Goal: Task Accomplishment & Management: Use online tool/utility

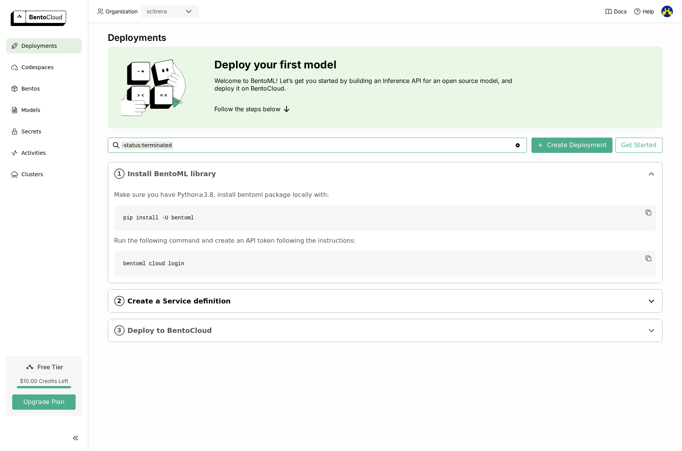
click at [218, 303] on span "Create a Service definition" at bounding box center [386, 301] width 516 height 8
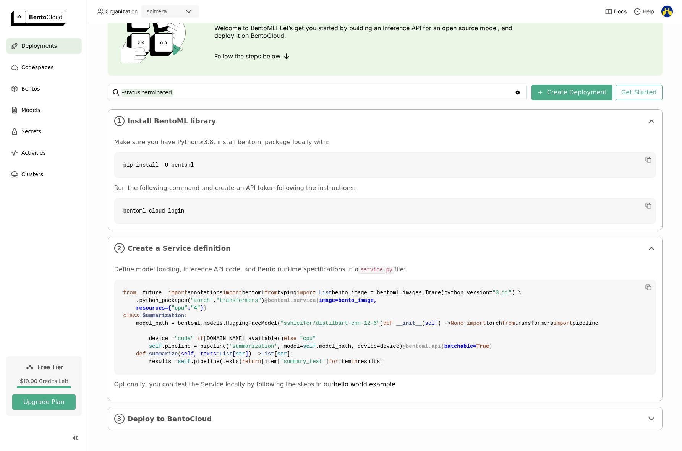
scroll to position [191, 0]
click at [230, 237] on div "2 Create a Service definition" at bounding box center [385, 248] width 554 height 23
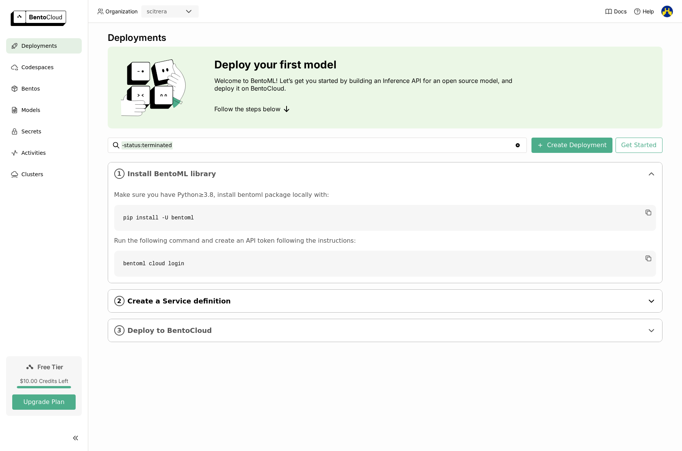
scroll to position [0, 0]
click at [234, 306] on div "2 Create a Service definition" at bounding box center [385, 301] width 554 height 23
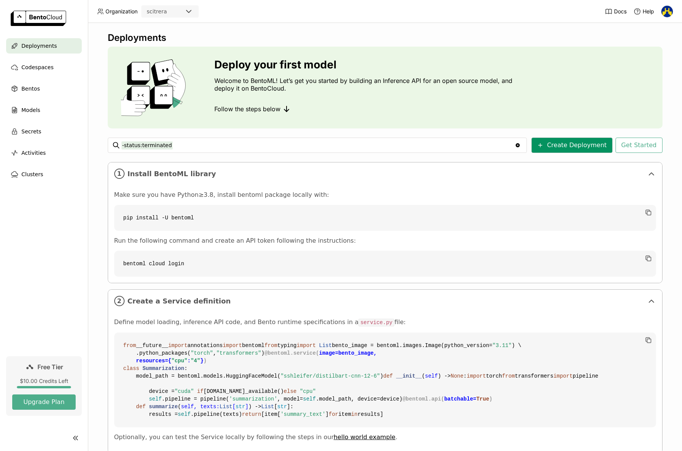
click at [577, 148] on button "Create Deployment" at bounding box center [572, 145] width 81 height 15
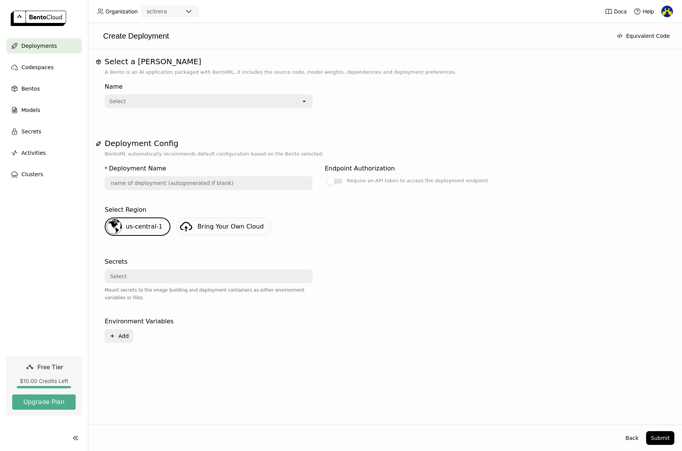
click at [174, 98] on div "Select" at bounding box center [203, 101] width 196 height 12
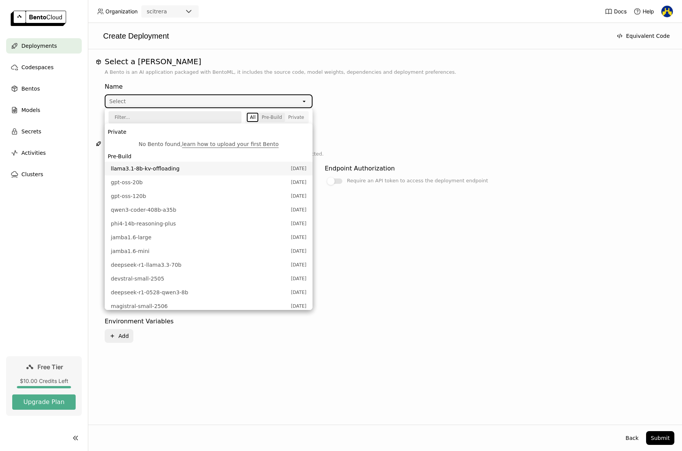
click at [283, 121] on button "Pre-Build" at bounding box center [272, 117] width 26 height 9
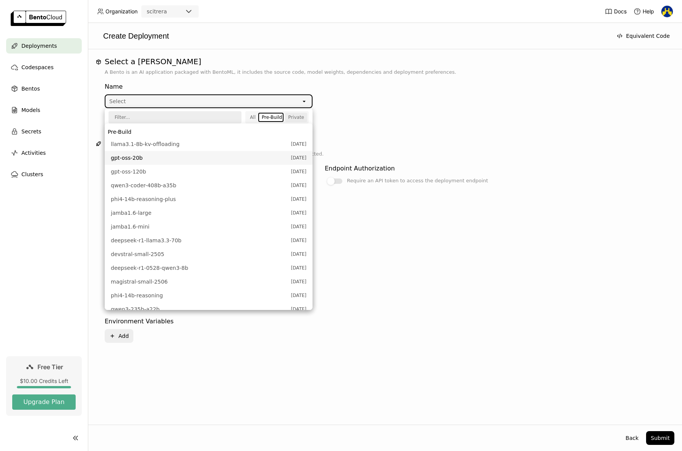
click at [293, 117] on div "Private" at bounding box center [296, 117] width 16 height 6
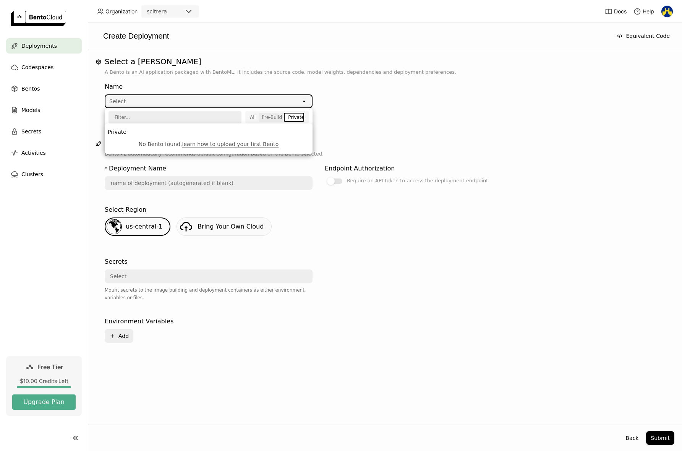
click at [278, 118] on div "Pre-Build" at bounding box center [272, 117] width 20 height 6
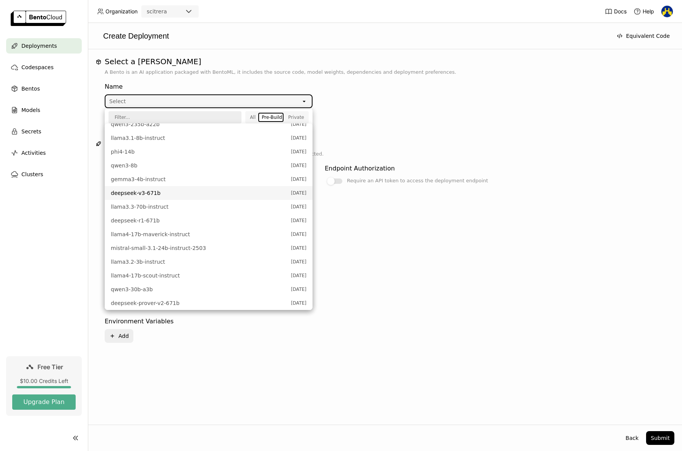
scroll to position [188, 0]
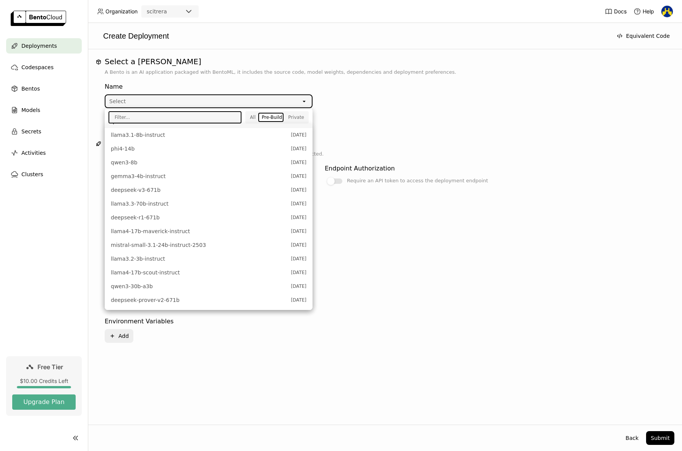
click at [164, 117] on input "text" at bounding box center [172, 117] width 126 height 11
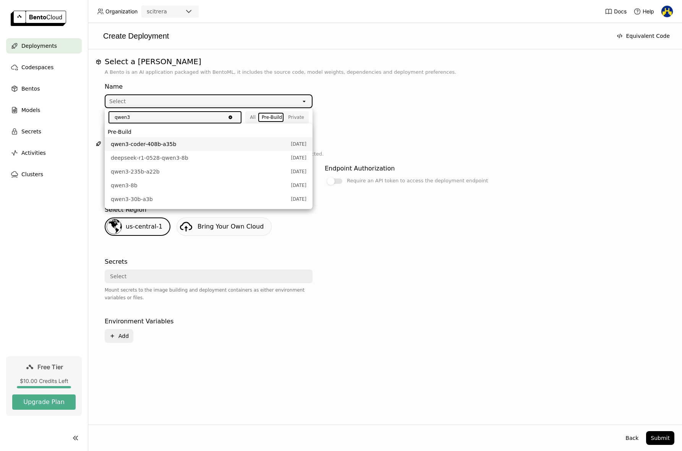
type input "qwen3"
click at [232, 117] on icon "Clear value" at bounding box center [229, 116] width 3 height 3
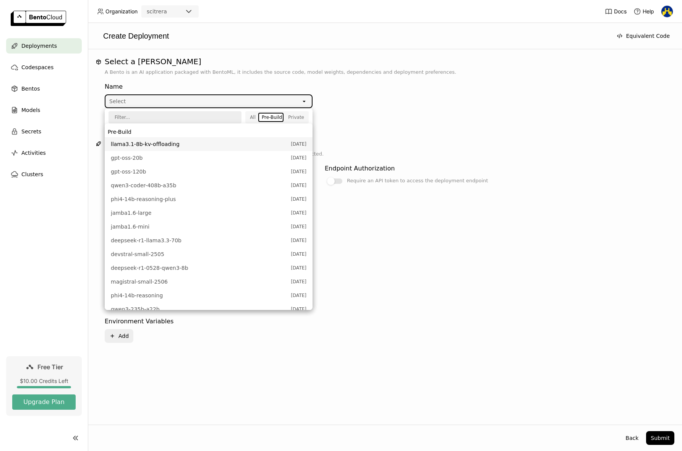
click at [174, 116] on input "text" at bounding box center [172, 117] width 126 height 11
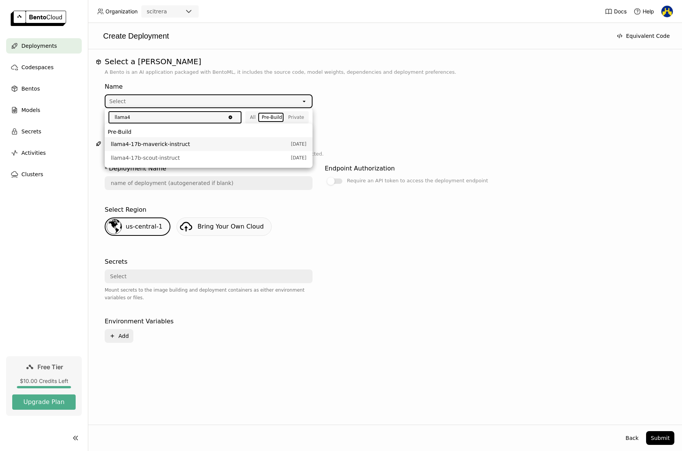
type input "llama4"
click at [164, 143] on span "llama4-17b-maverick-instruct" at bounding box center [199, 144] width 176 height 8
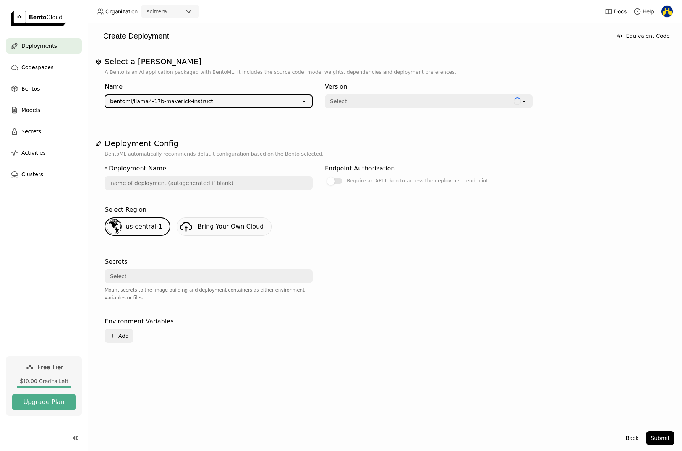
type input "llama-4-17-b-maverick-instruct-1uwq"
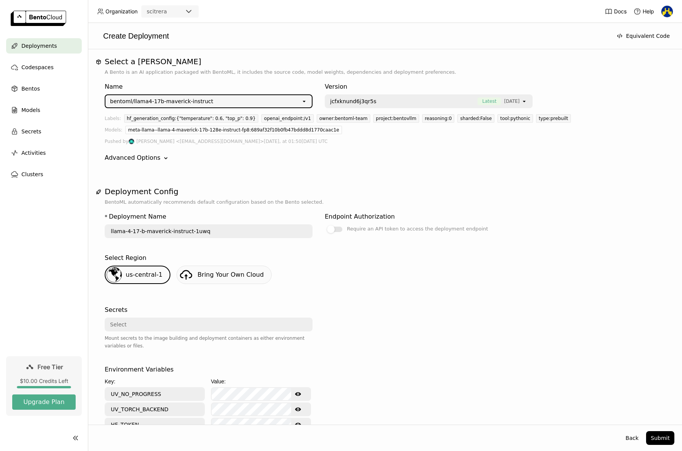
click at [397, 96] on div "jcfxknund6j3qr5s Latest [DATE]" at bounding box center [424, 101] width 196 height 12
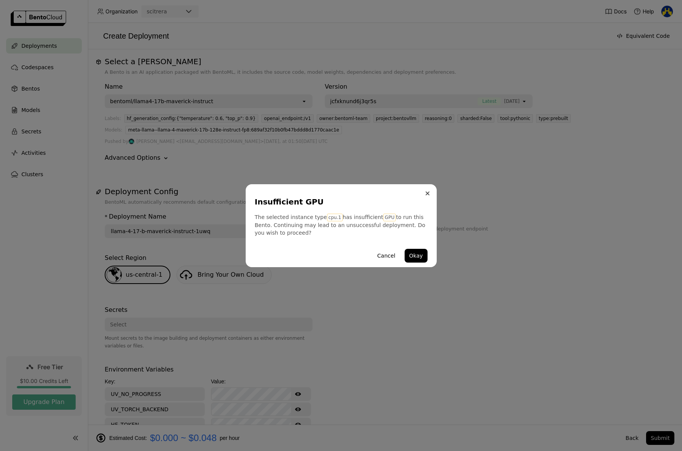
click at [426, 193] on icon "Close" at bounding box center [428, 193] width 4 height 4
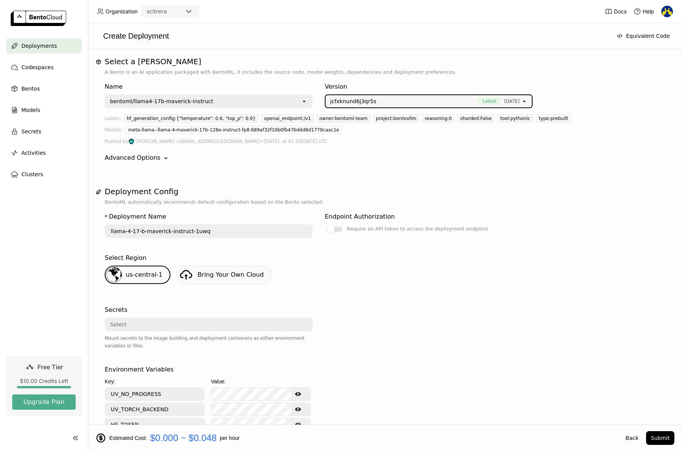
click at [525, 100] on icon "open" at bounding box center [524, 101] width 6 height 6
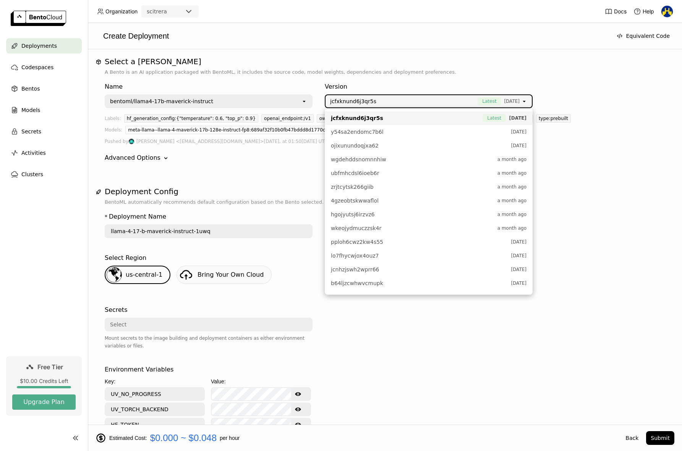
click at [582, 107] on div "Name bentoml/llama4-17b-maverick-instruct open Version jcfxknund6j3qr5s Latest …" at bounding box center [385, 93] width 561 height 29
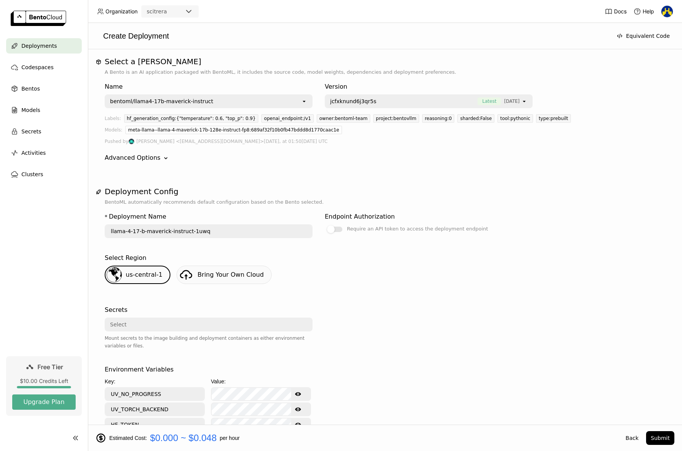
click at [145, 158] on div "Advanced Options" at bounding box center [133, 157] width 56 height 9
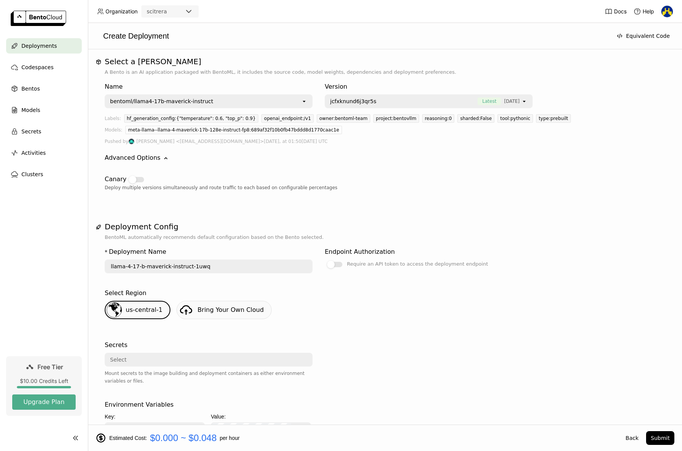
click at [145, 158] on div "Advanced Options" at bounding box center [133, 157] width 56 height 9
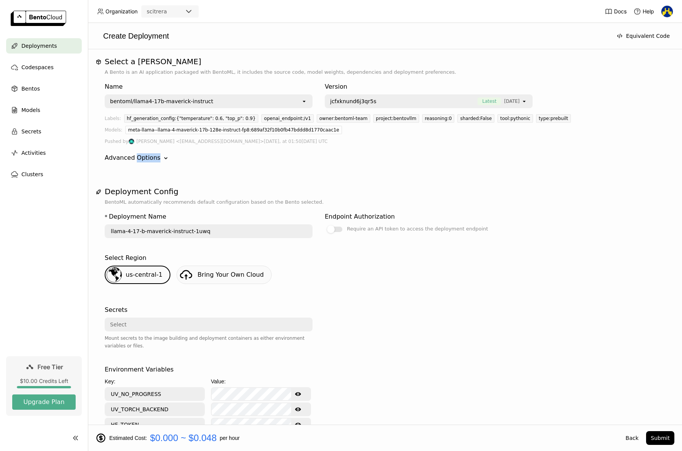
click at [145, 158] on div "Advanced Options" at bounding box center [133, 157] width 56 height 9
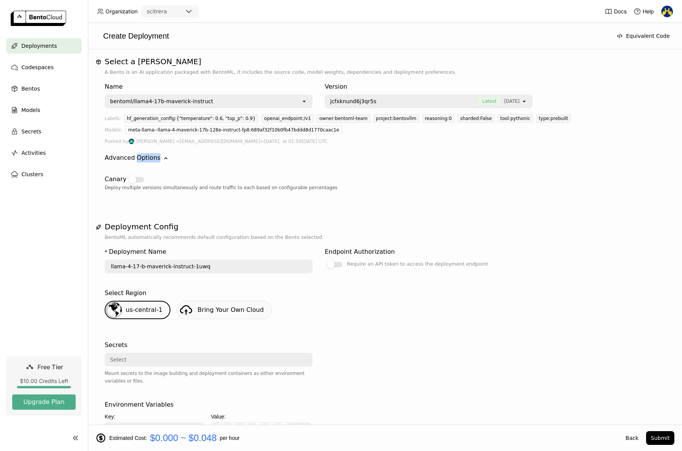
click at [145, 158] on div "Advanced Options" at bounding box center [133, 157] width 56 height 9
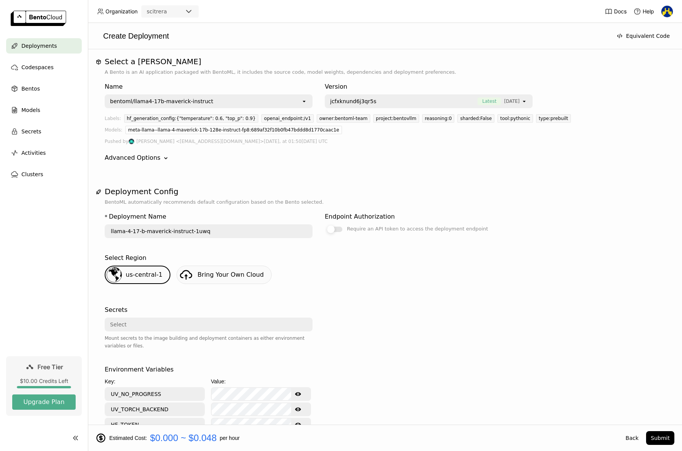
click at [334, 228] on div at bounding box center [331, 229] width 8 height 8
click at [325, 224] on input "Require an API token to access the deployment endpoint" at bounding box center [325, 224] width 0 height 0
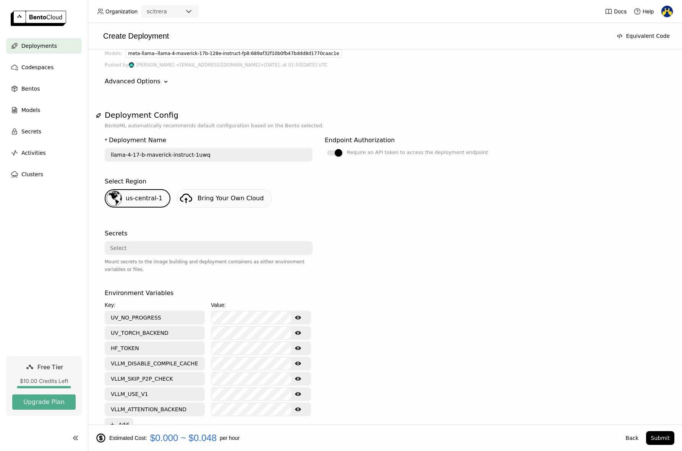
click at [141, 198] on span "us-central-1" at bounding box center [144, 197] width 37 height 7
click at [122, 191] on div "us-central-1" at bounding box center [138, 198] width 66 height 18
click at [126, 199] on span "us-central-1" at bounding box center [144, 197] width 37 height 7
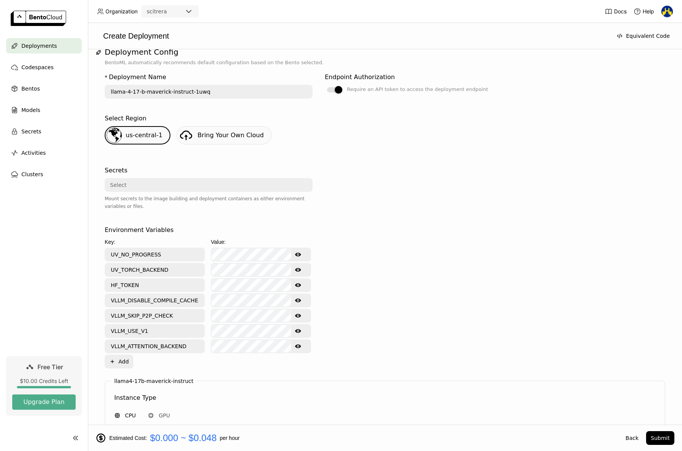
scroll to position [153, 0]
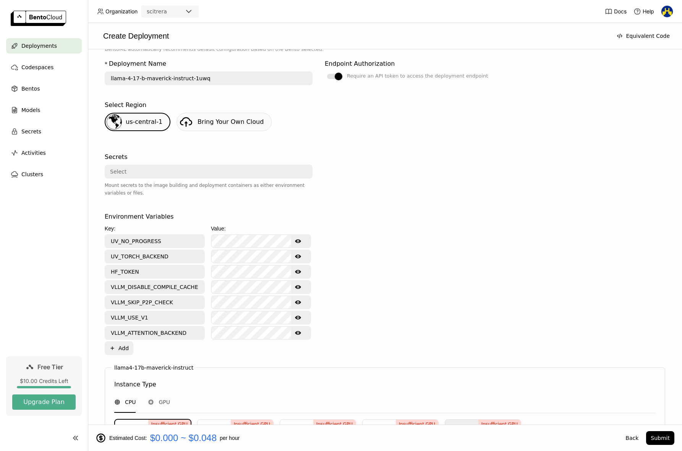
click at [300, 242] on icon "Show password text" at bounding box center [298, 241] width 6 height 4
click at [300, 241] on icon "Hide password text" at bounding box center [298, 241] width 6 height 5
click at [297, 255] on icon "Show password text" at bounding box center [298, 256] width 6 height 6
click at [297, 255] on icon "Hide password text" at bounding box center [298, 256] width 6 height 6
click at [295, 269] on icon "Show password text" at bounding box center [298, 272] width 6 height 6
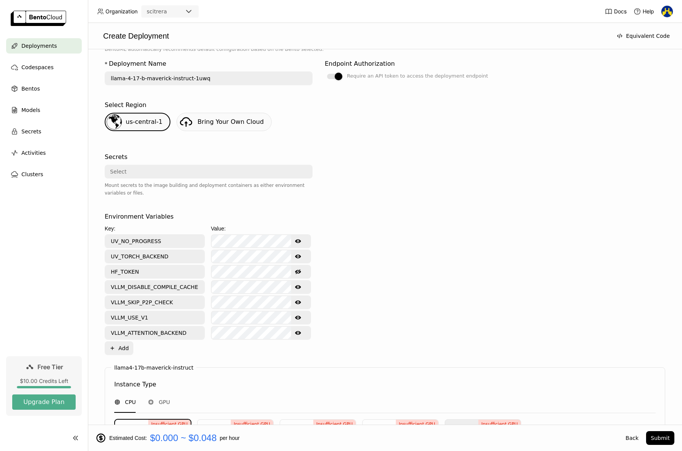
click at [295, 271] on icon "Hide password text" at bounding box center [298, 272] width 6 height 6
click at [296, 286] on icon "Show password text" at bounding box center [298, 287] width 6 height 4
click at [296, 286] on icon "Hide password text" at bounding box center [298, 287] width 6 height 5
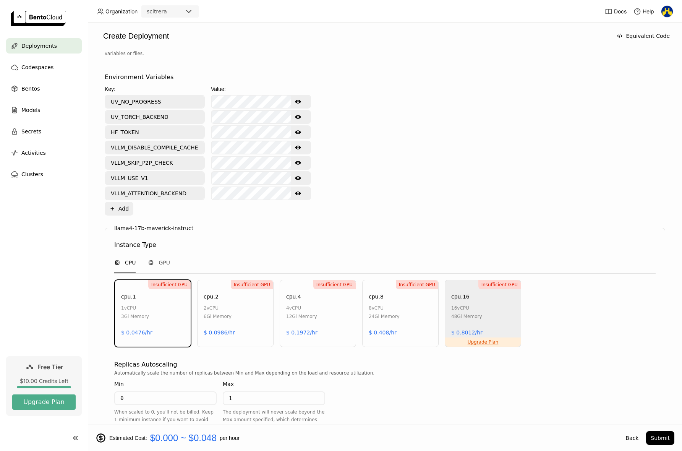
scroll to position [306, 0]
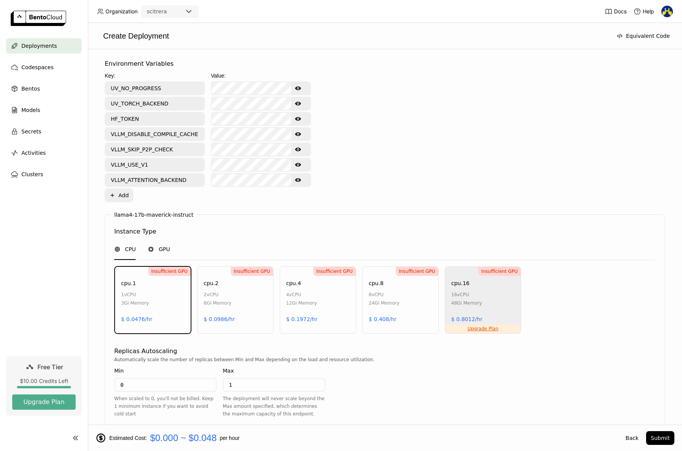
click at [163, 250] on span "GPU" at bounding box center [164, 249] width 11 height 8
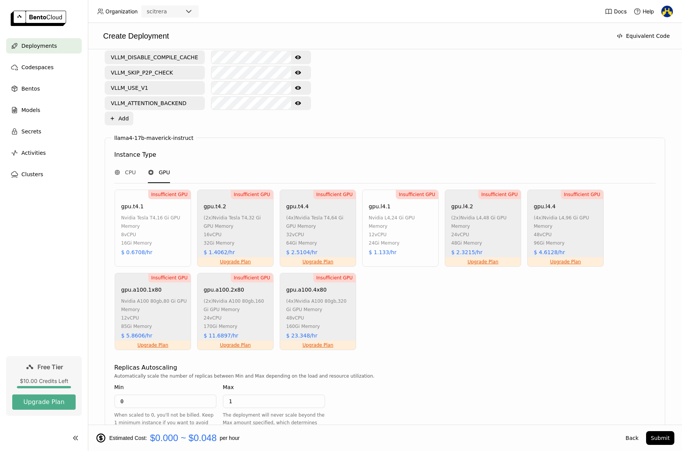
scroll to position [420, 0]
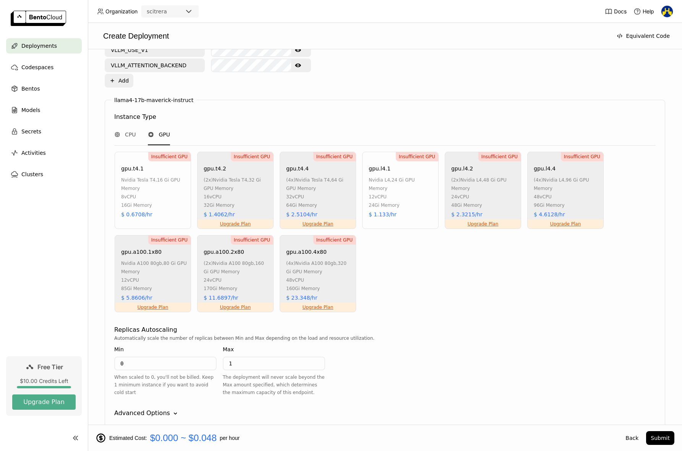
click at [251, 196] on div "16 vCPU" at bounding box center [237, 197] width 66 height 8
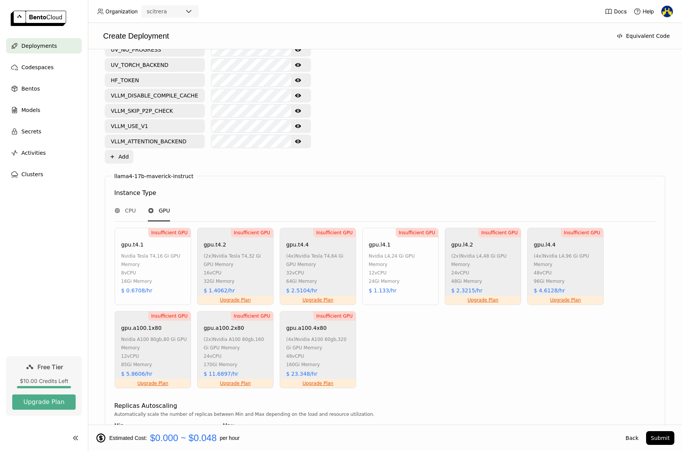
scroll to position [344, 0]
click at [133, 215] on div "CPU" at bounding box center [124, 211] width 21 height 21
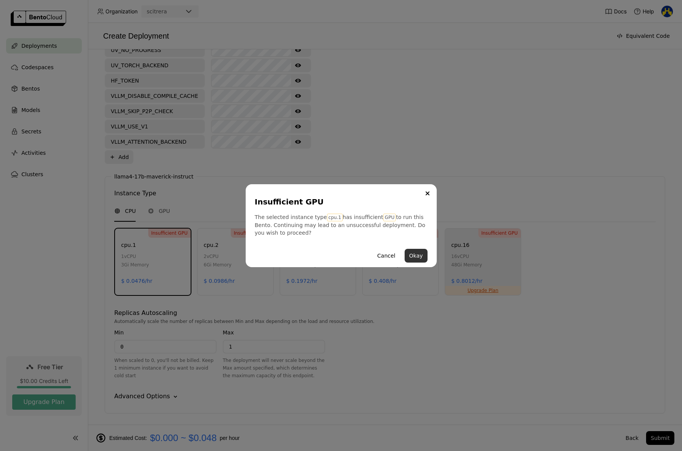
click at [414, 252] on button "Okay" at bounding box center [416, 256] width 23 height 14
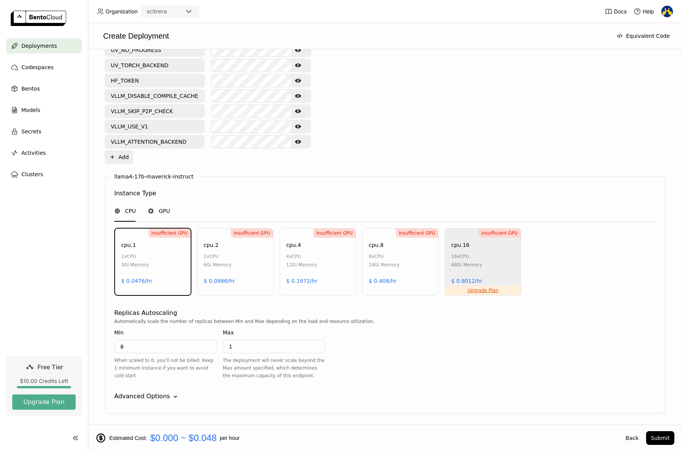
click at [162, 211] on span "GPU" at bounding box center [164, 211] width 11 height 8
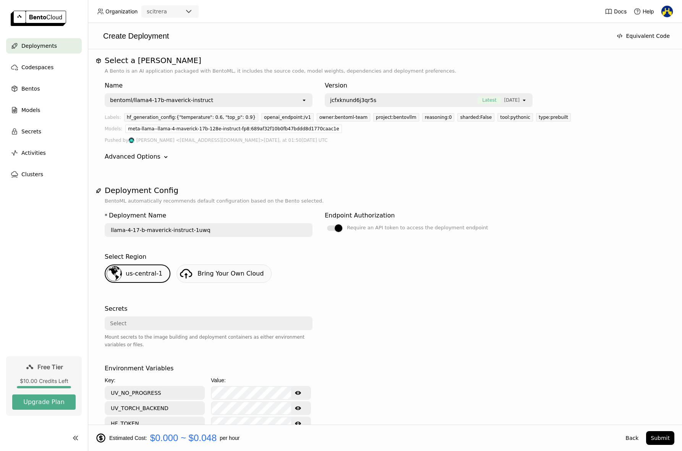
scroll to position [0, 0]
click at [24, 70] on span "Codespaces" at bounding box center [37, 67] width 32 height 9
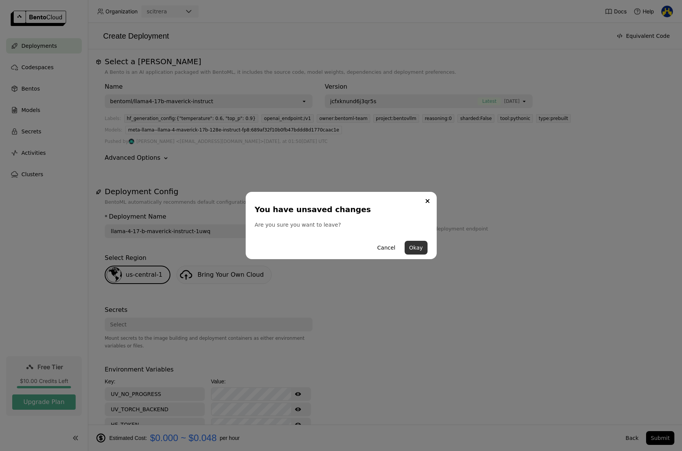
click at [419, 247] on button "Okay" at bounding box center [416, 248] width 23 height 14
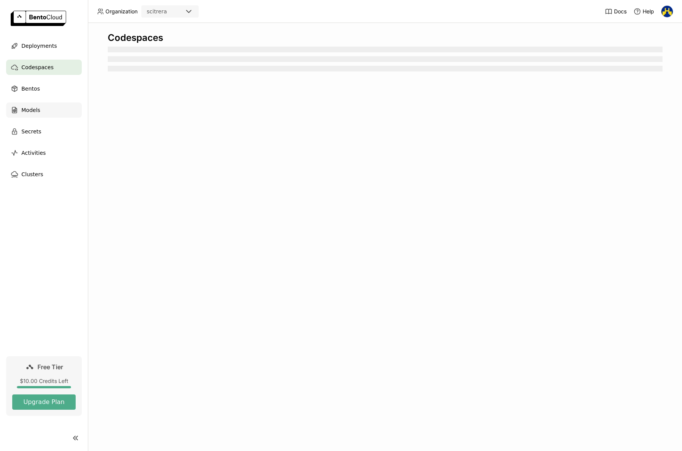
click at [29, 109] on span "Models" at bounding box center [30, 109] width 19 height 9
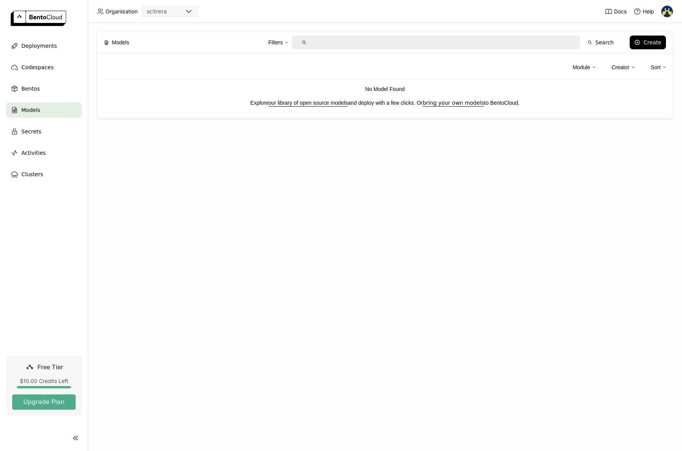
click at [303, 102] on link "our library of open source models" at bounding box center [308, 103] width 79 height 6
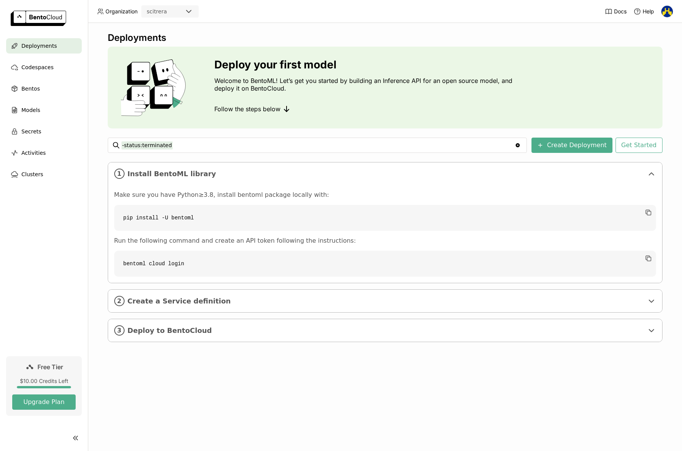
click at [36, 26] on link at bounding box center [44, 19] width 88 height 38
